Goal: Check status: Check status

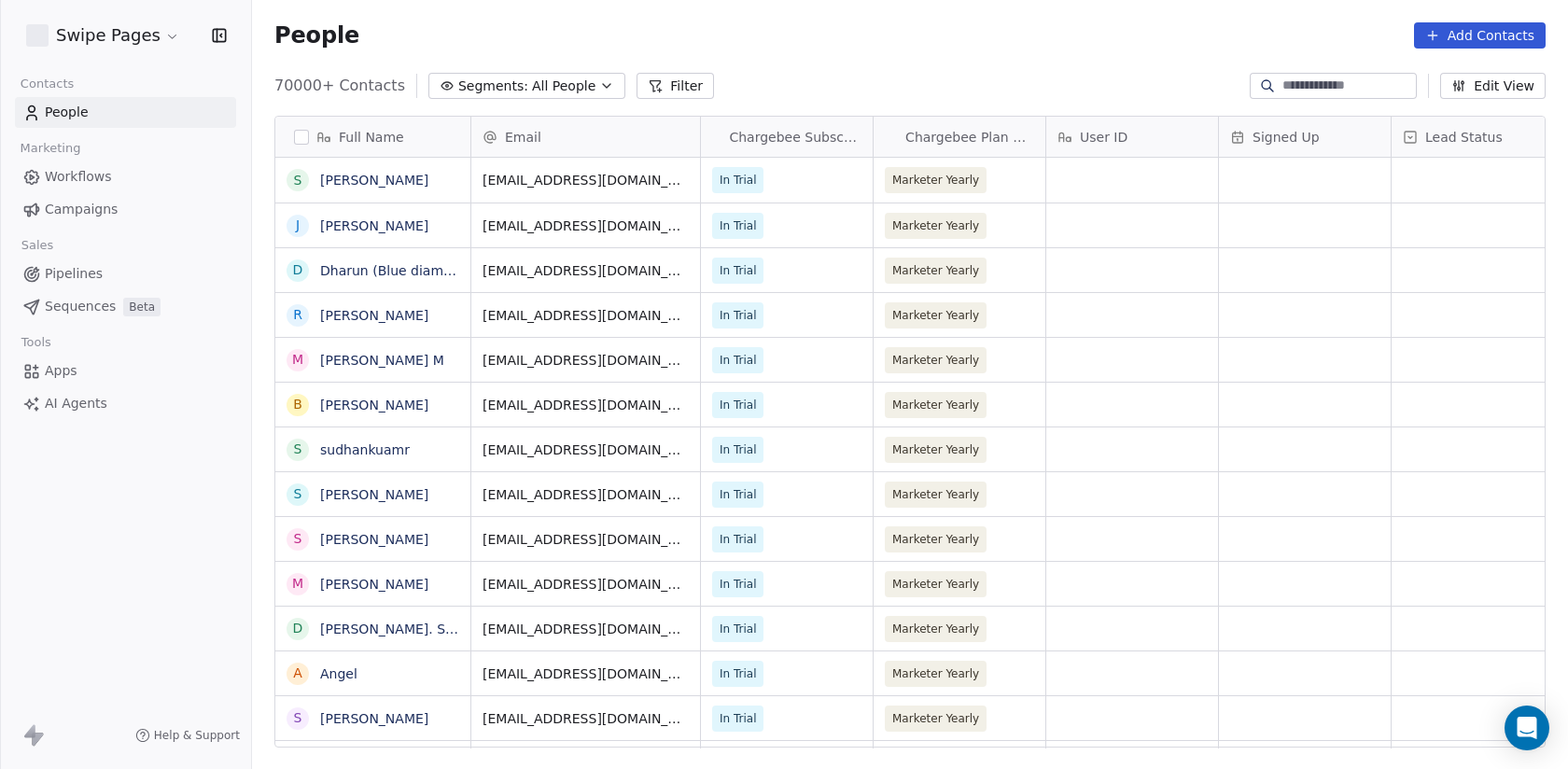
scroll to position [677, 1316]
click at [131, 290] on div "Pipelines Sequences Beta" at bounding box center [126, 291] width 221 height 64
click at [132, 299] on span "Beta" at bounding box center [141, 306] width 38 height 18
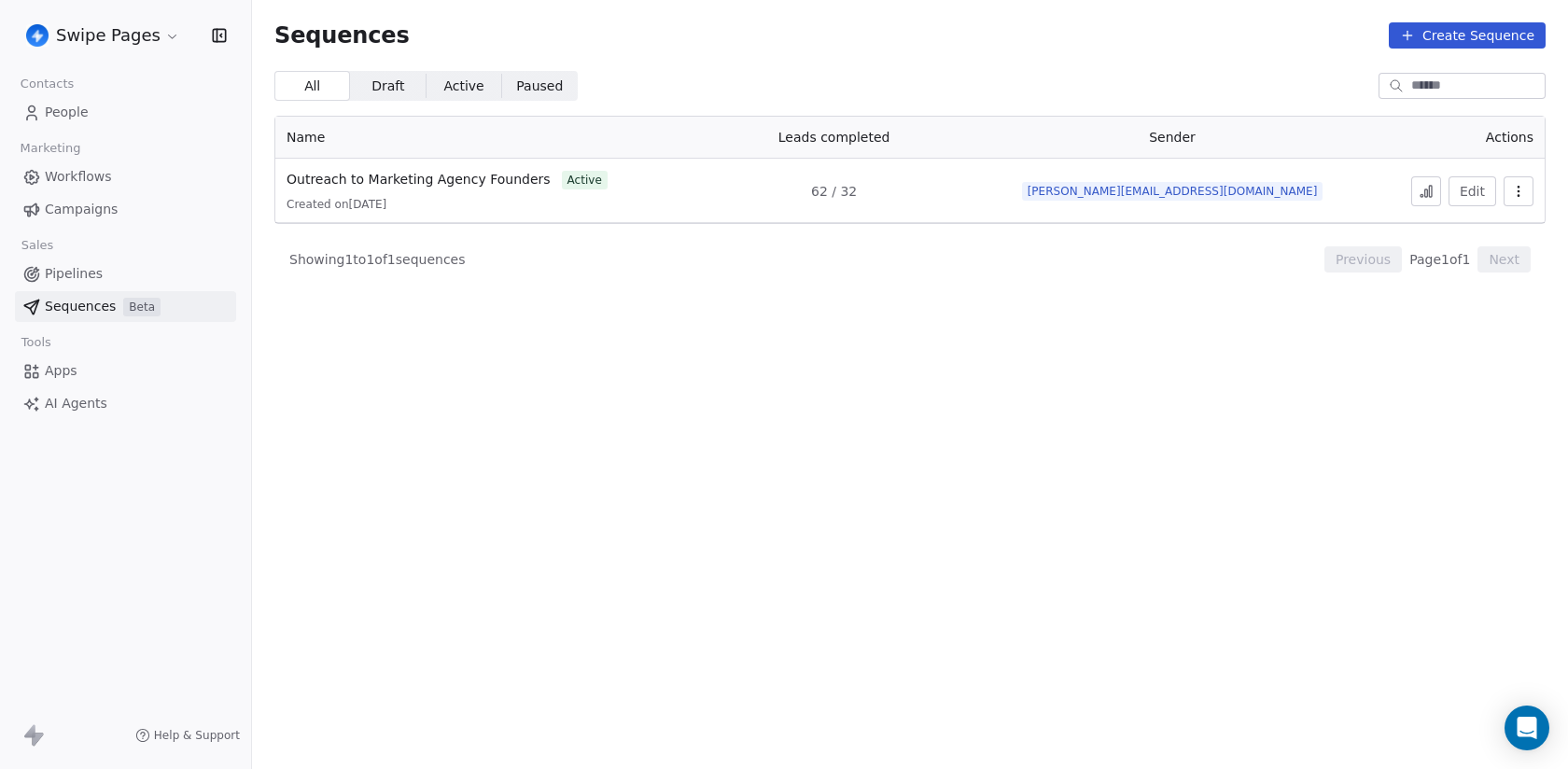
click at [118, 15] on div "Swipe Pages" at bounding box center [125, 36] width 251 height 71
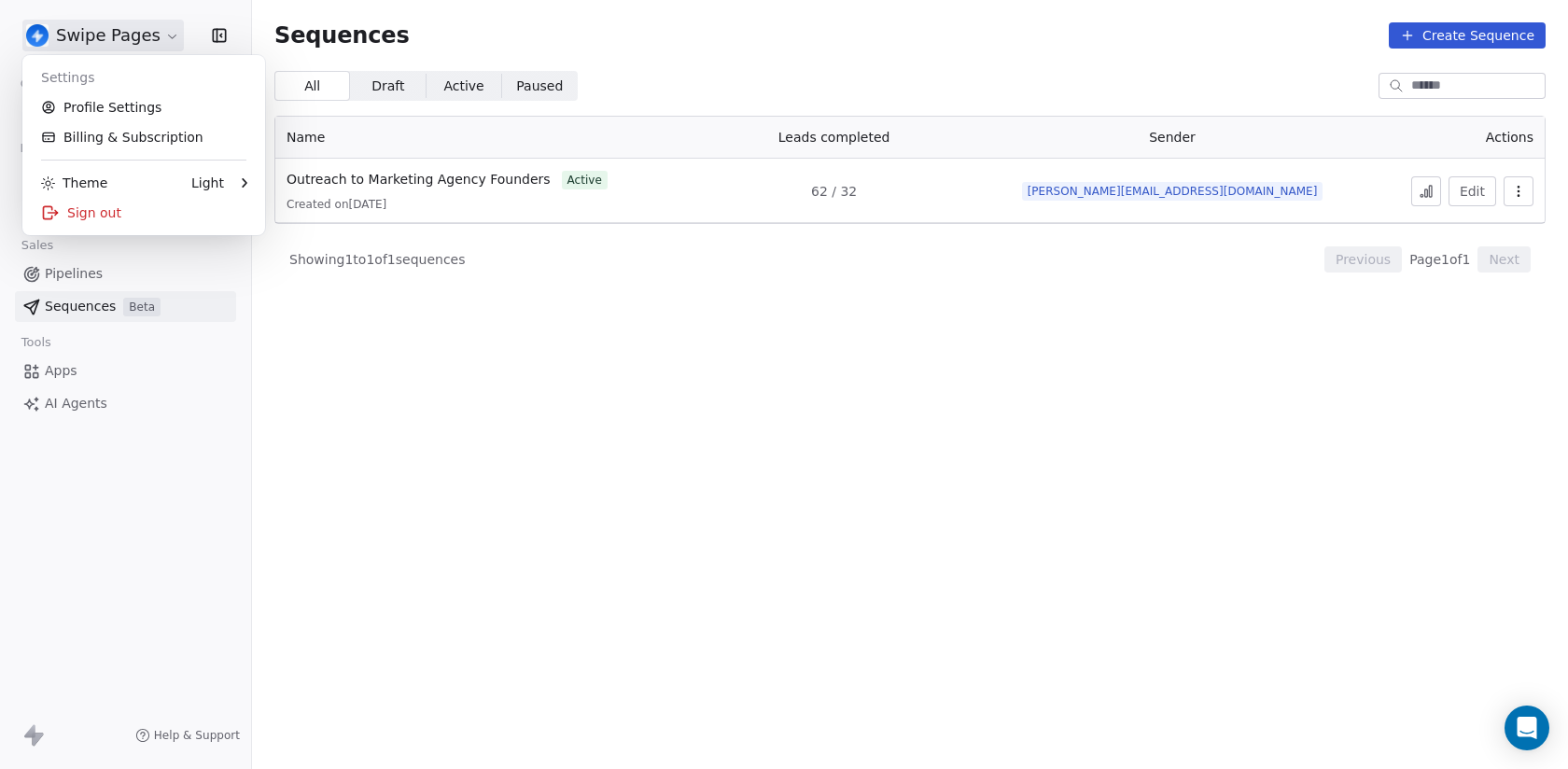
click at [118, 32] on html "Swipe Pages Contacts People Marketing Workflows Campaigns Sales Pipelines Seque…" at bounding box center [784, 384] width 1568 height 769
click at [118, 31] on html "Swipe Pages Contacts People Marketing Workflows Campaigns Sales Pipelines Seque…" at bounding box center [784, 384] width 1568 height 769
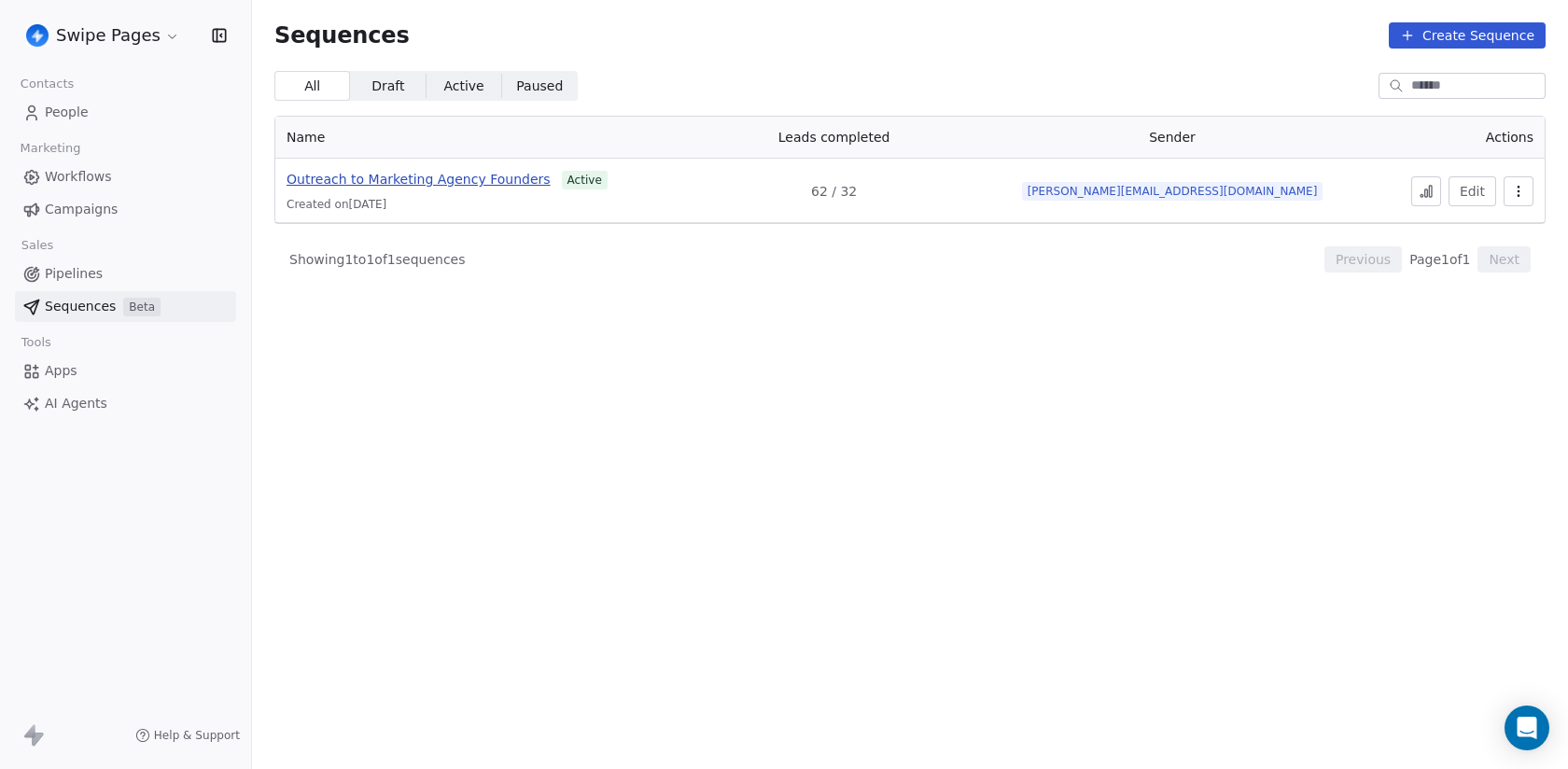
click at [384, 182] on span "Outreach to Marketing Agency Founders" at bounding box center [419, 179] width 264 height 15
click at [1413, 194] on button at bounding box center [1426, 191] width 30 height 30
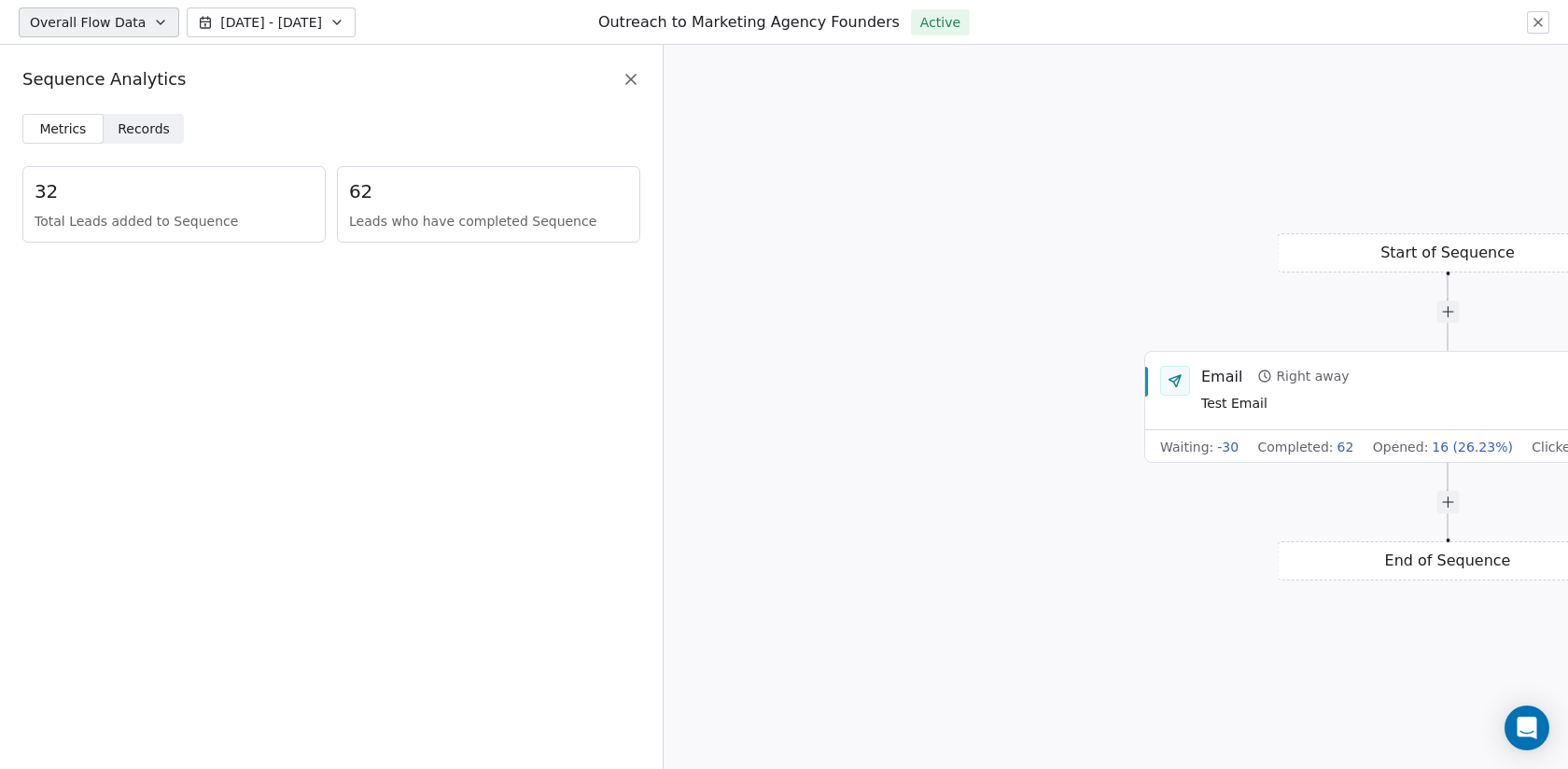
click at [146, 126] on span "Records" at bounding box center [143, 129] width 52 height 19
